Goal: Task Accomplishment & Management: Manage account settings

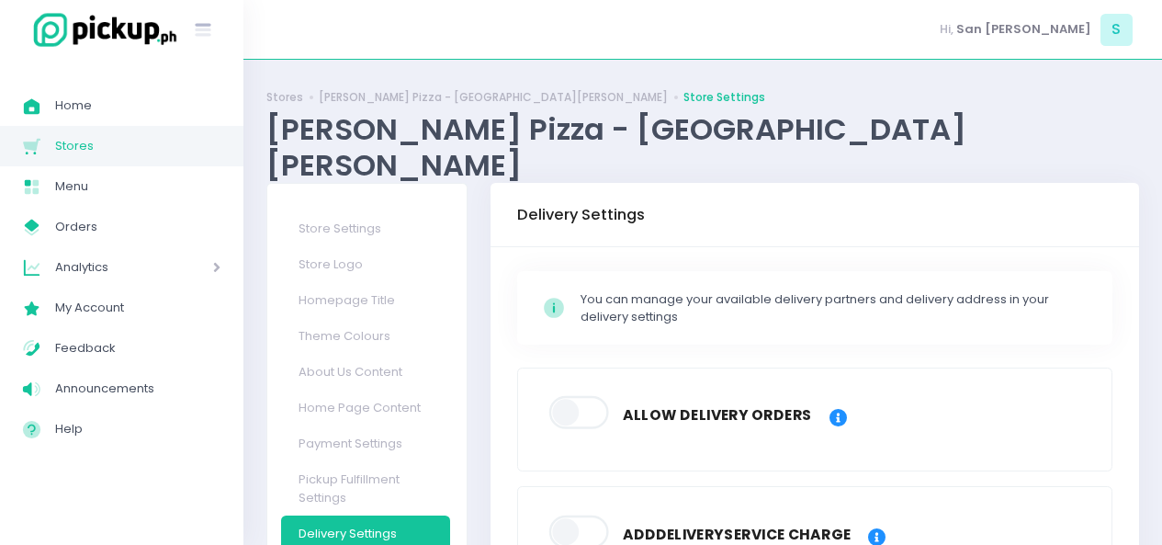
scroll to position [205, 0]
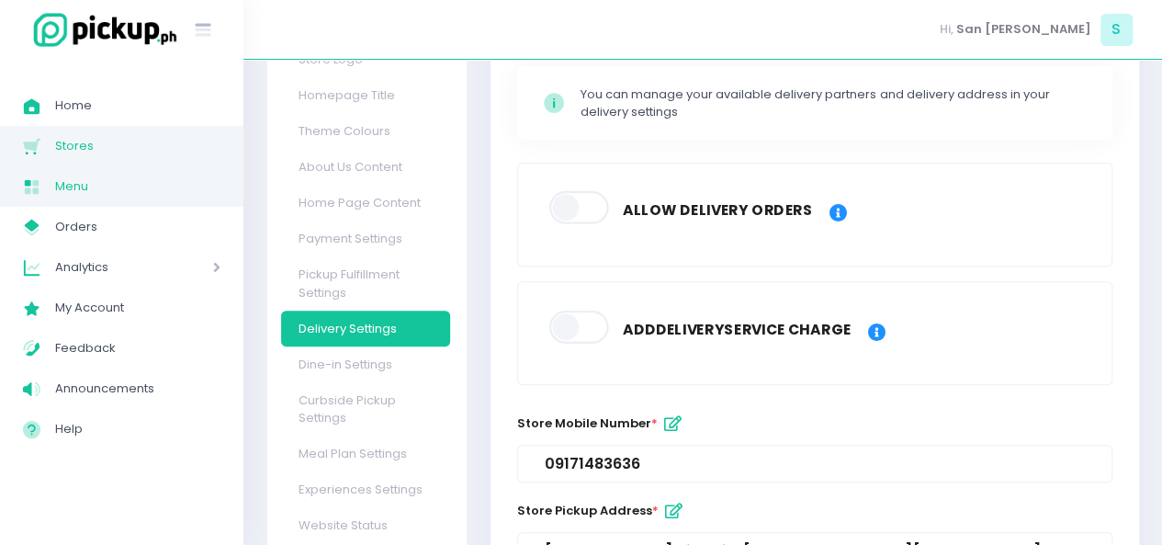
click at [83, 186] on span "Menu" at bounding box center [137, 187] width 165 height 24
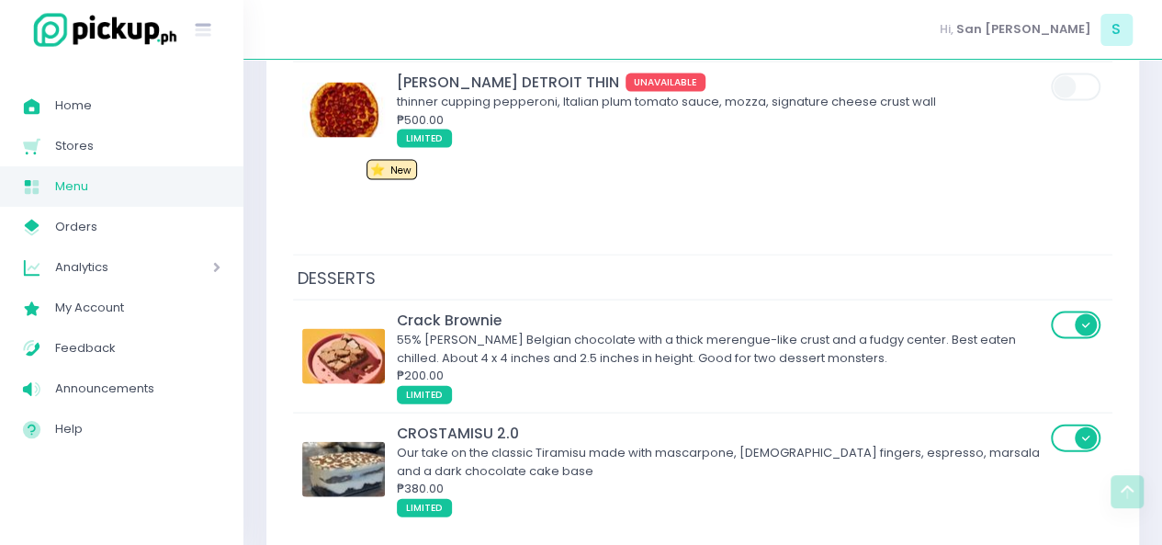
scroll to position [8791, 0]
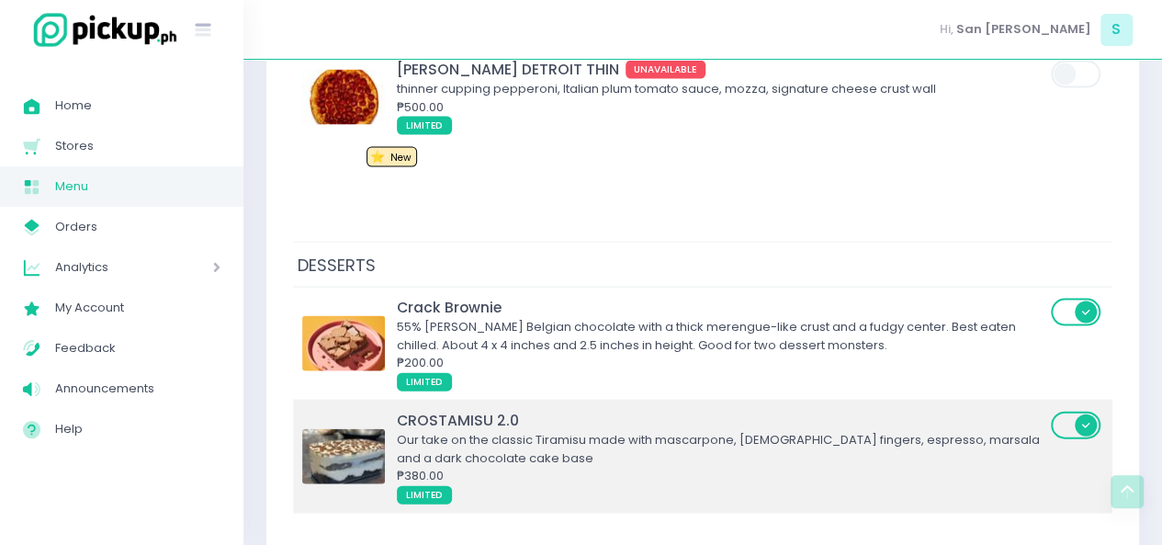
click at [324, 429] on img at bounding box center [343, 456] width 83 height 55
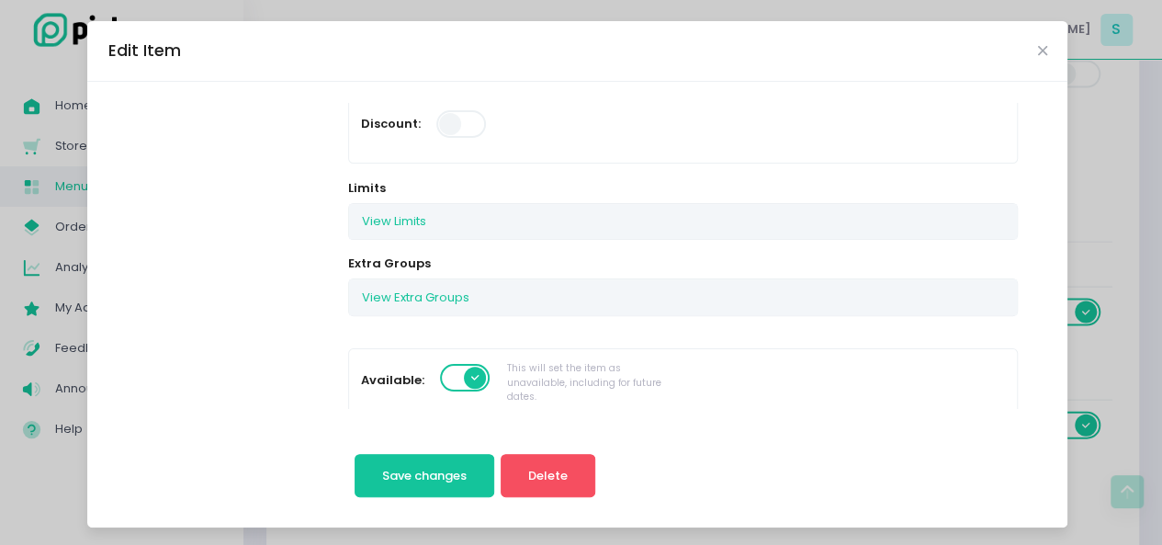
scroll to position [269, 0]
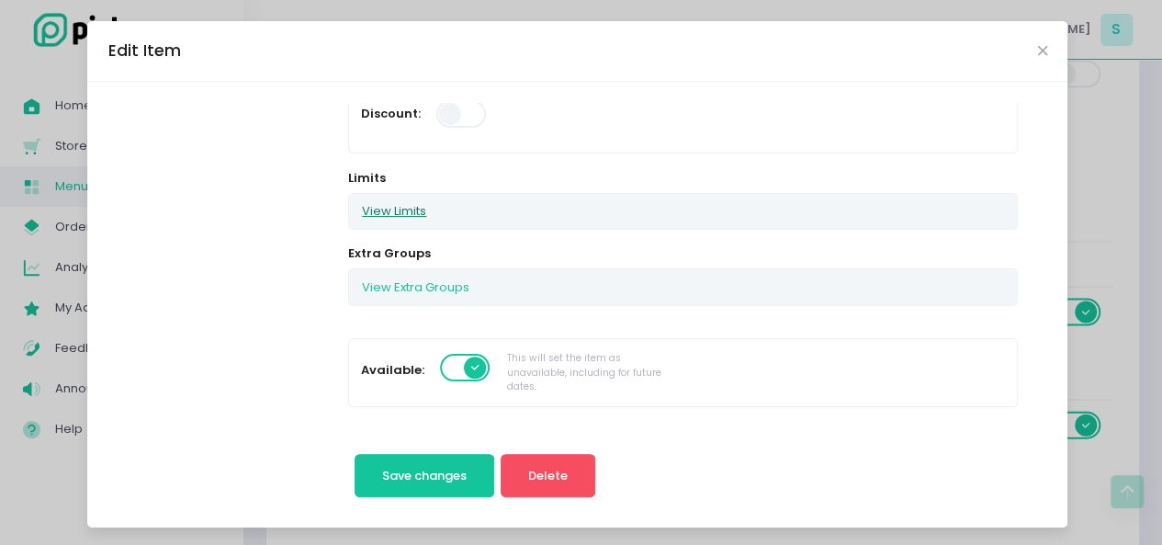
click at [397, 206] on button "View Limits" at bounding box center [394, 211] width 90 height 35
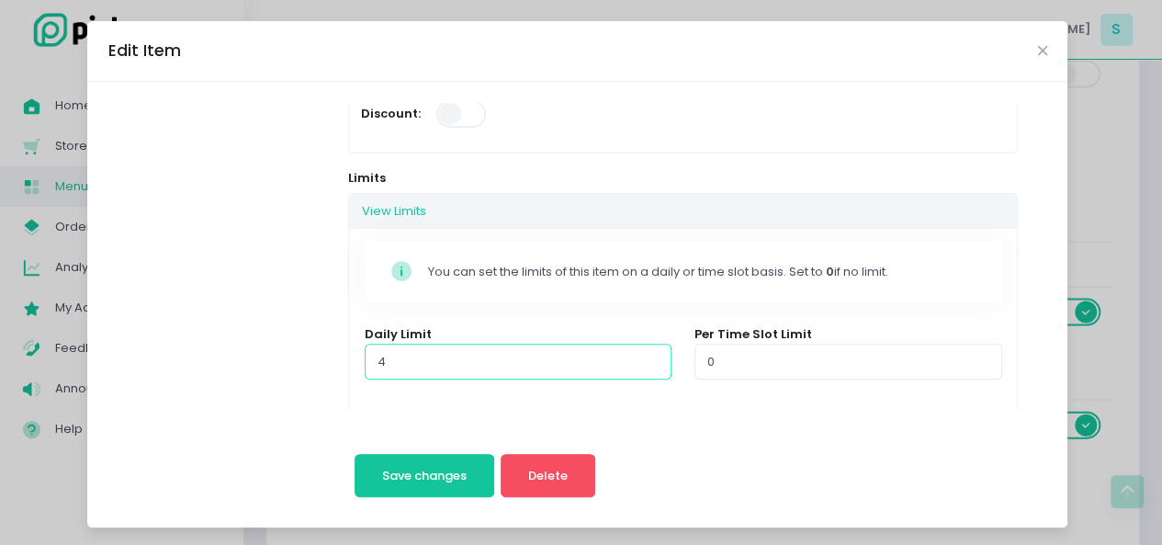
click at [400, 346] on input "4" at bounding box center [518, 361] width 307 height 35
type input "3"
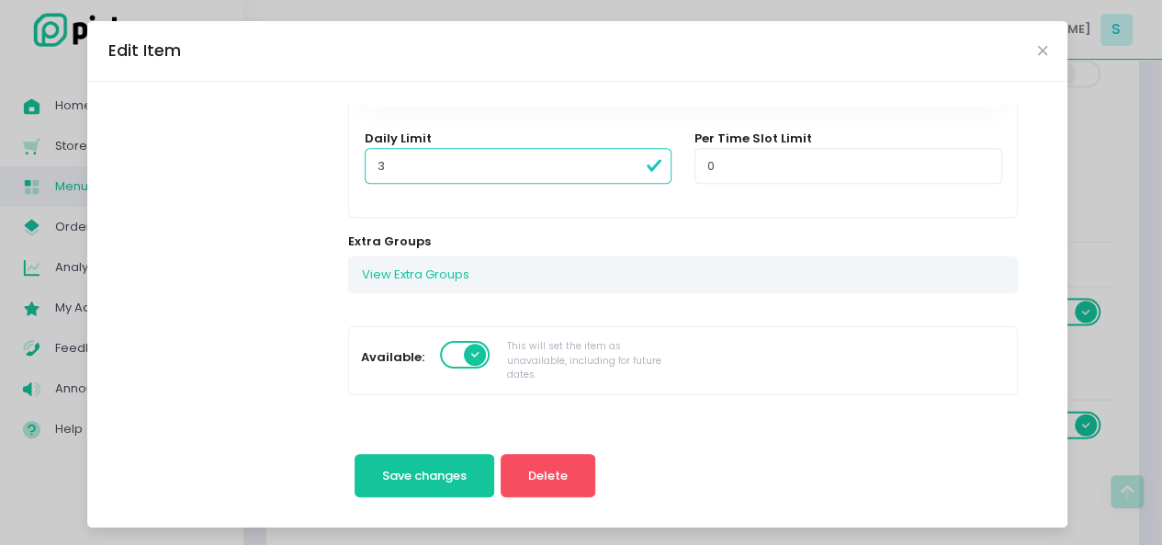
scroll to position [502, 0]
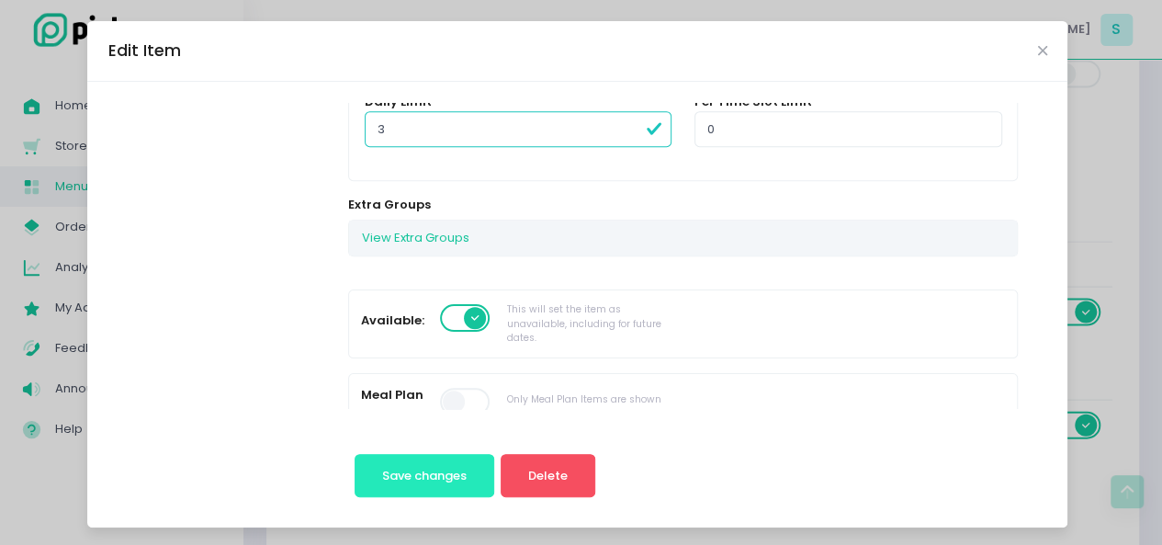
click at [386, 469] on span "Save changes" at bounding box center [424, 475] width 85 height 17
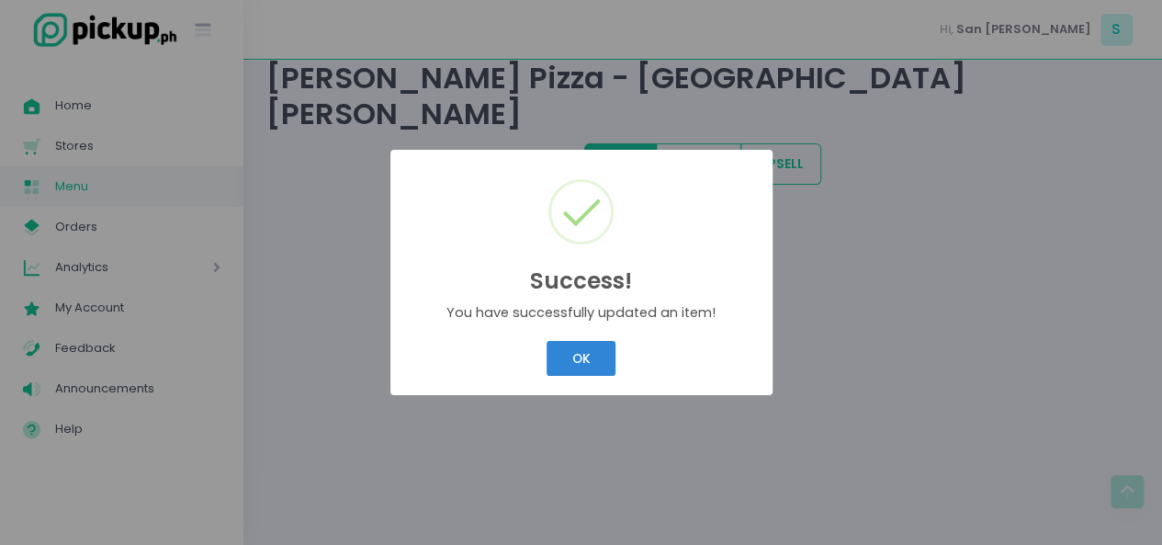
scroll to position [0, 0]
